Goal: Information Seeking & Learning: Learn about a topic

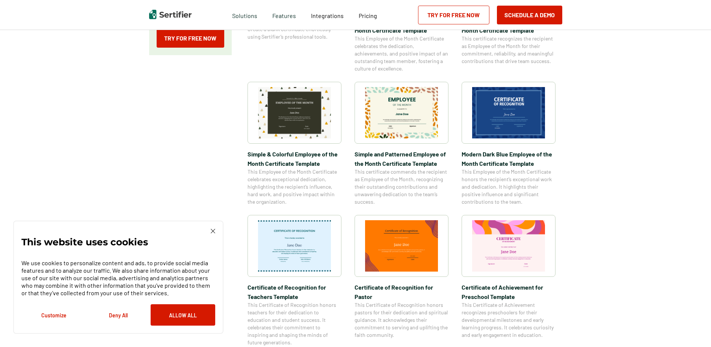
scroll to position [225, 0]
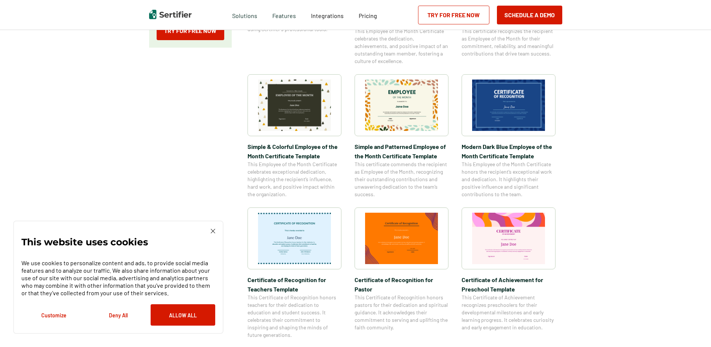
click at [211, 230] on img at bounding box center [213, 231] width 5 height 5
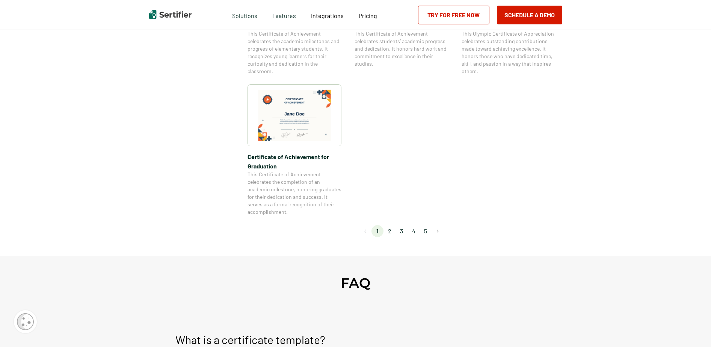
scroll to position [638, 0]
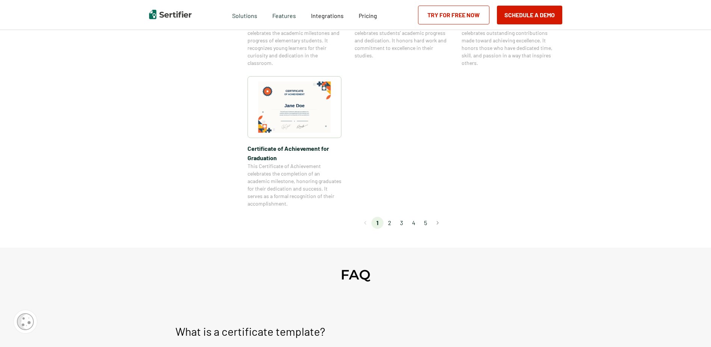
click at [392, 222] on li "2" at bounding box center [389, 223] width 12 height 12
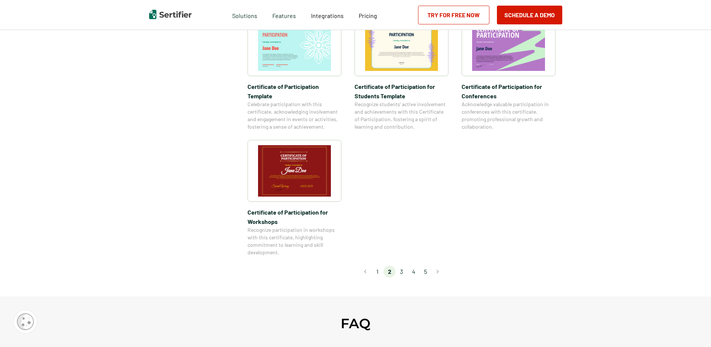
scroll to position [601, 0]
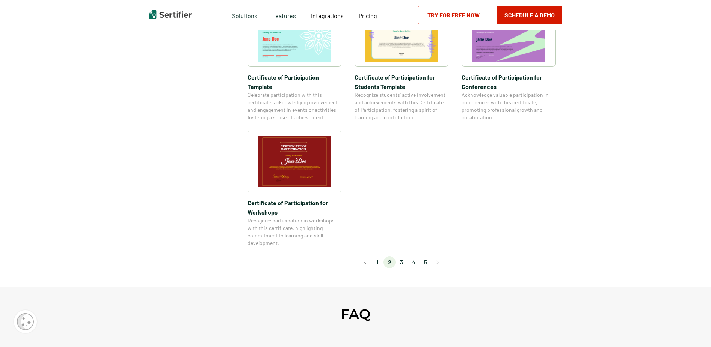
click at [402, 257] on li "3" at bounding box center [401, 263] width 12 height 12
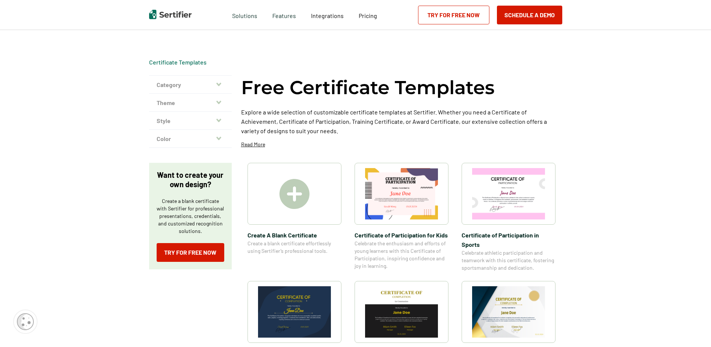
scroll to position [0, 0]
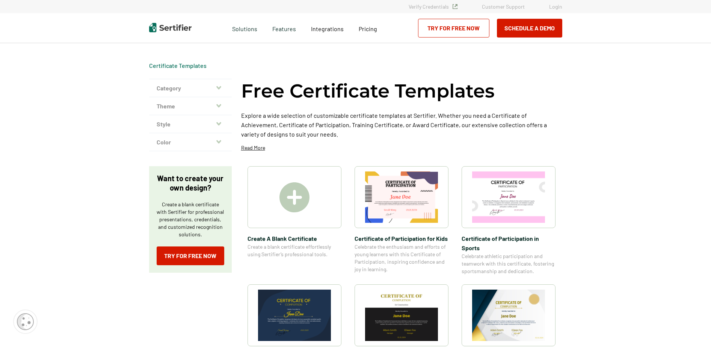
click at [221, 87] on icon "button" at bounding box center [218, 87] width 5 height 3
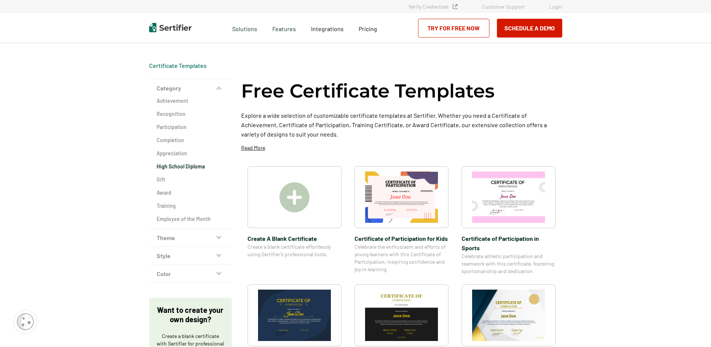
click at [188, 167] on h2 "High School Diploma" at bounding box center [191, 167] width 68 height 8
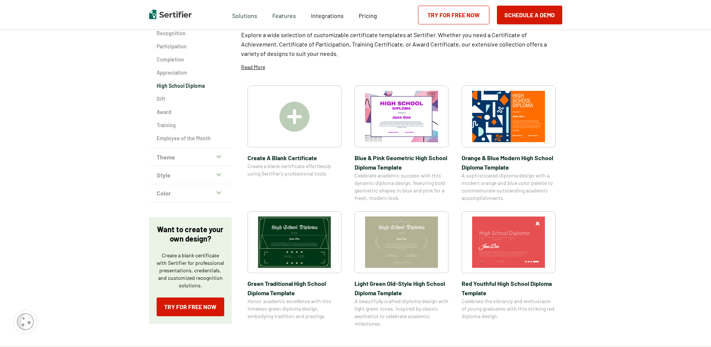
scroll to position [38, 0]
